Goal: Task Accomplishment & Management: Use online tool/utility

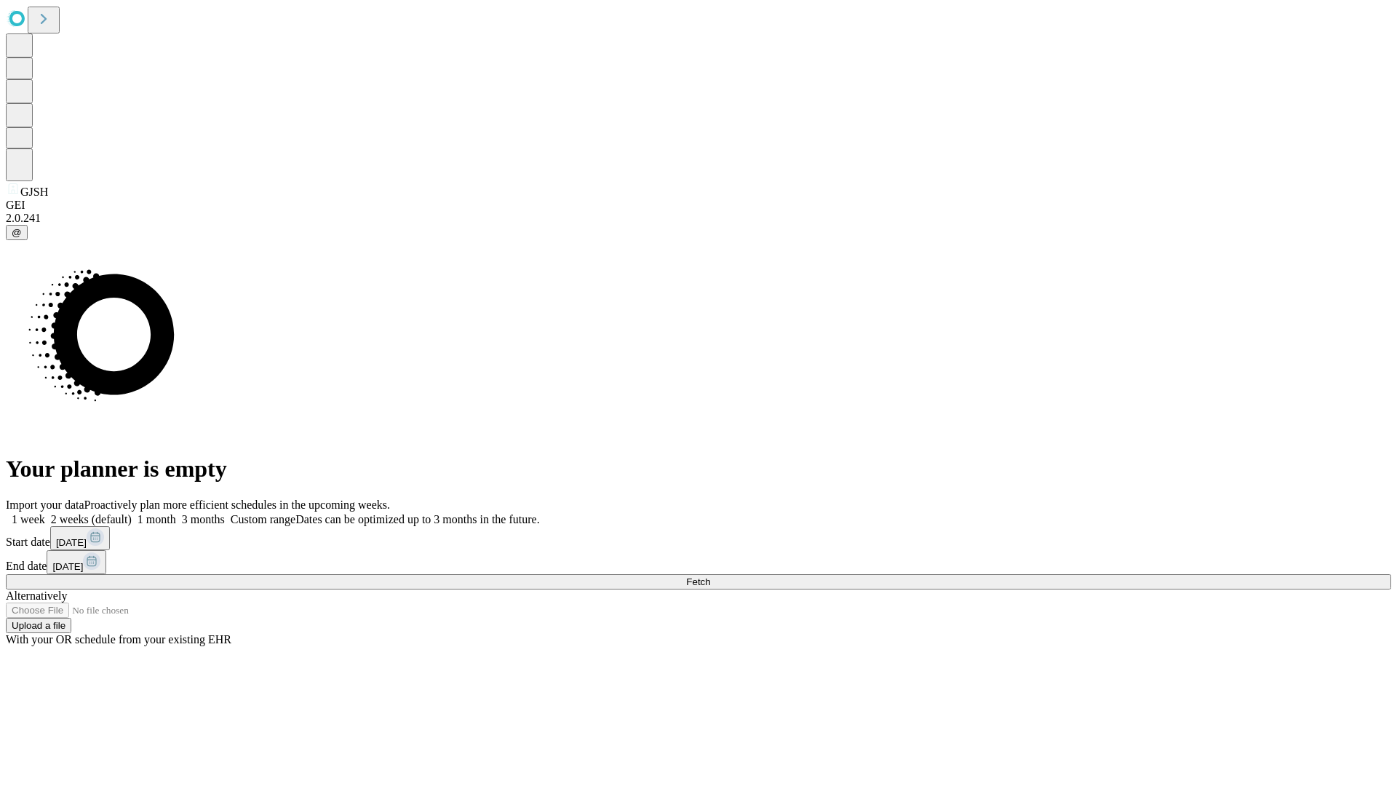
click at [710, 576] on span "Fetch" at bounding box center [698, 581] width 24 height 11
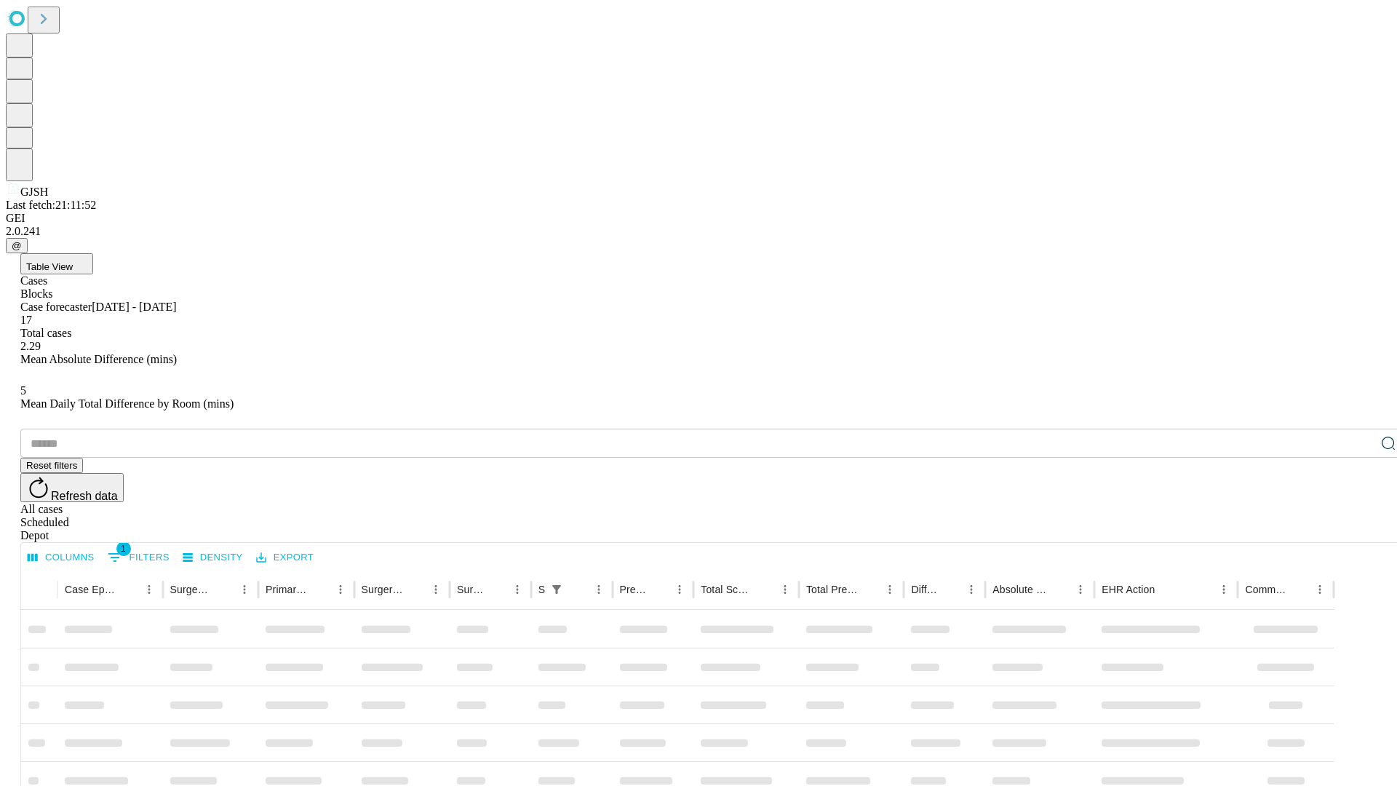
click at [1359, 529] on div "Depot" at bounding box center [713, 535] width 1386 height 13
